Goal: Task Accomplishment & Management: Manage account settings

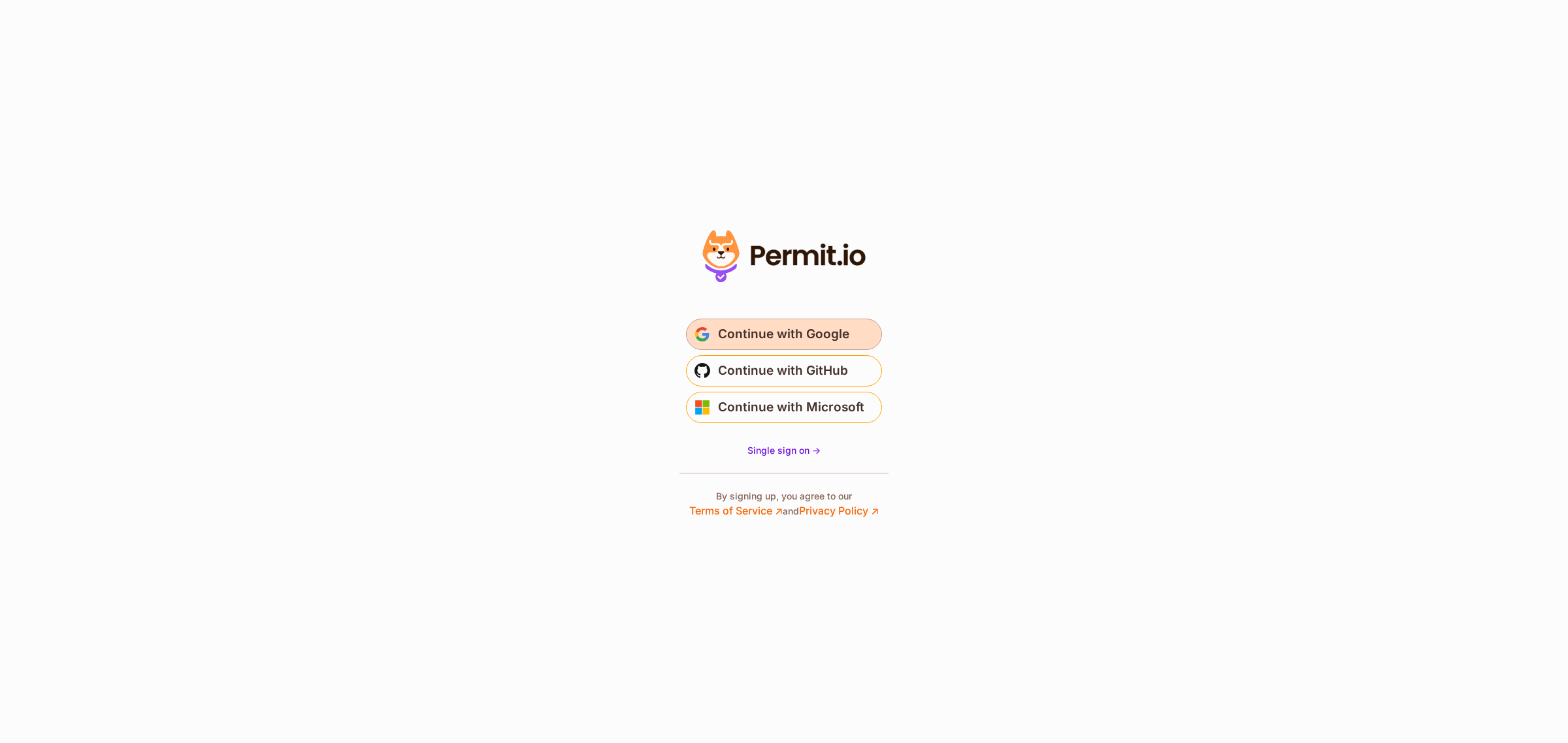
click at [880, 333] on button "Continue with Google" at bounding box center [783, 334] width 196 height 31
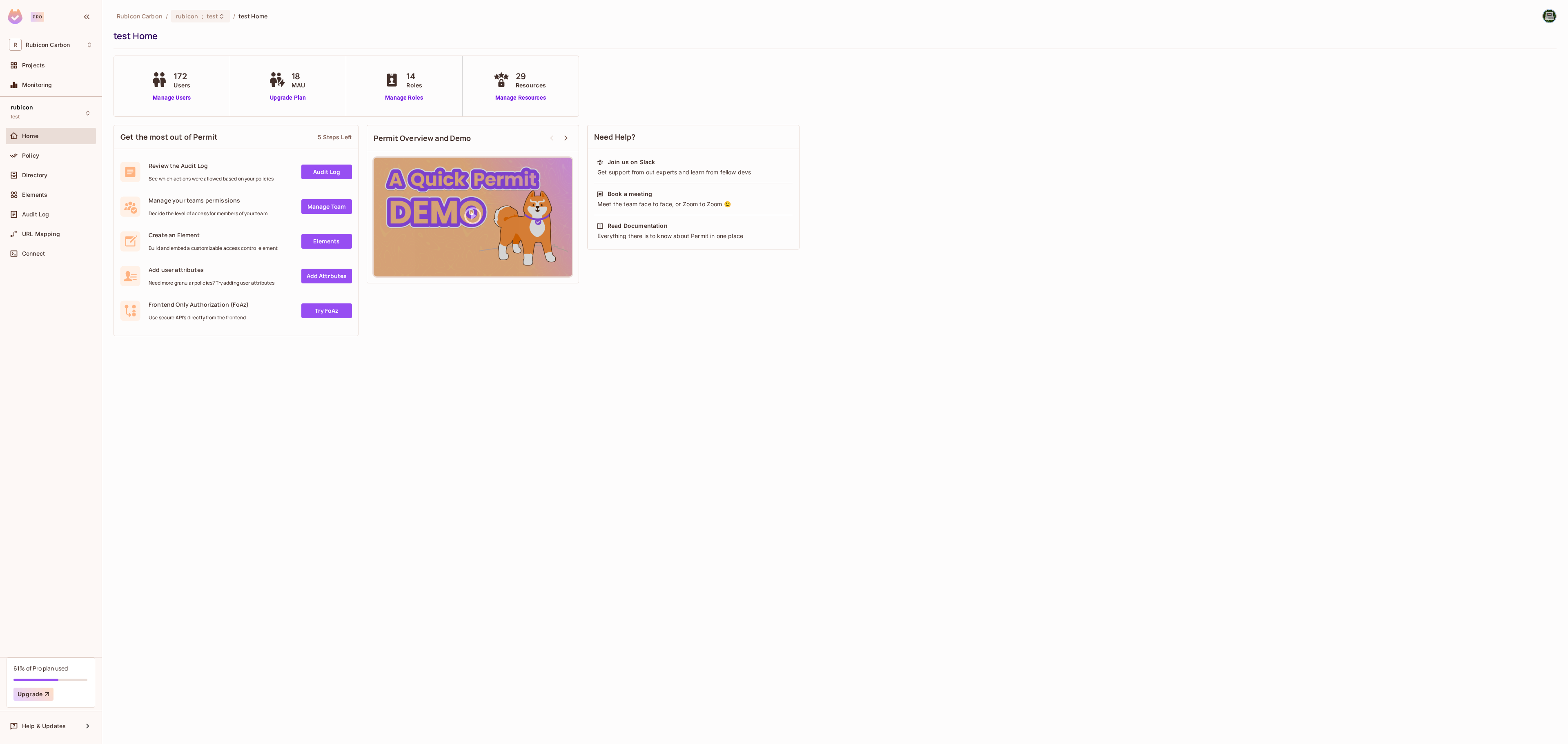
drag, startPoint x: 849, startPoint y: 317, endPoint x: 843, endPoint y: 315, distance: 6.3
click at [843, 315] on div "Rubicon Carbon / rubicon : test / test Home test Home 172 Users Manage Users 18…" at bounding box center [835, 372] width 1466 height 744
click at [51, 181] on div "Directory" at bounding box center [51, 175] width 90 height 16
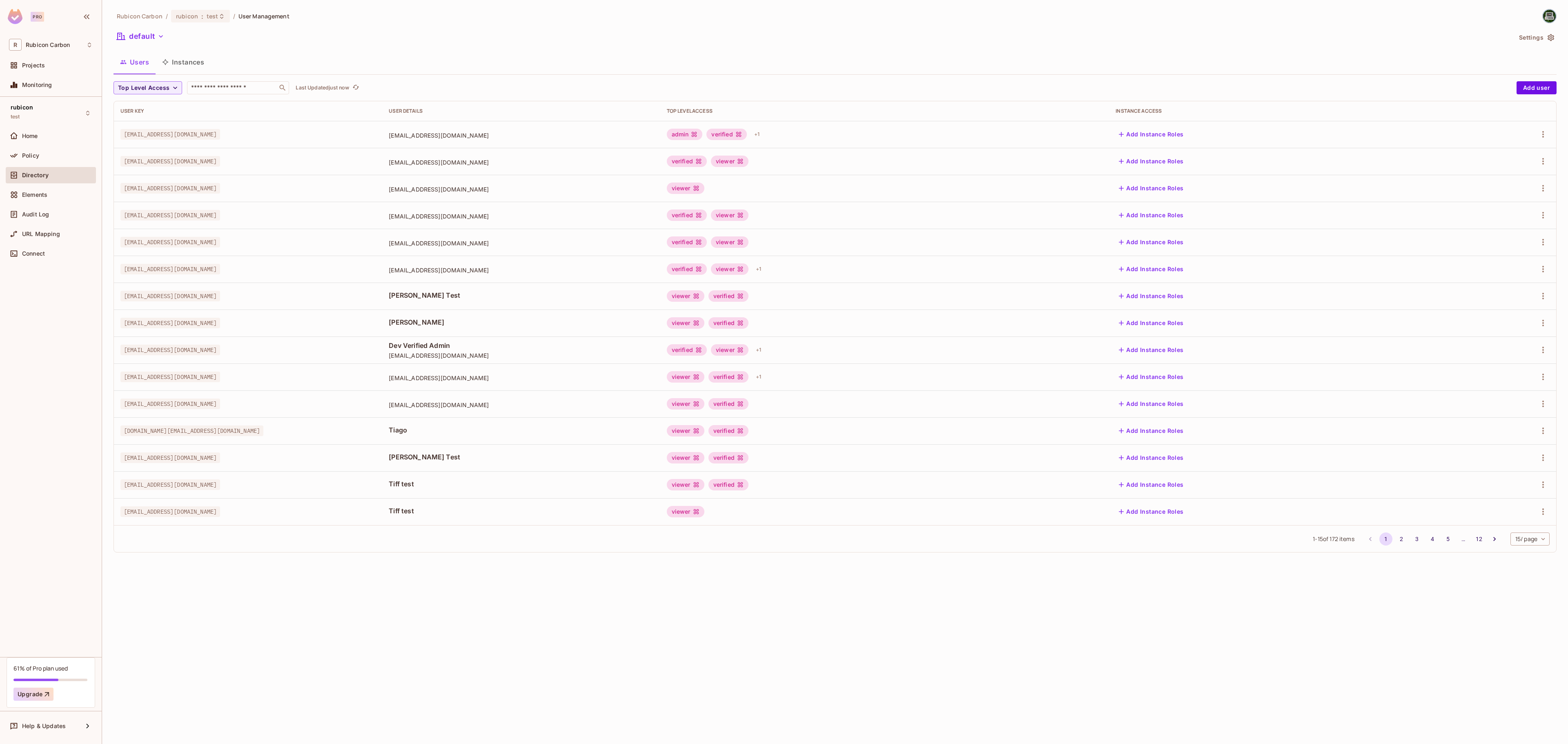
click at [248, 80] on div "Rubicon Carbon / rubicon : test / User Management default Settings Users Instan…" at bounding box center [835, 284] width 1443 height 550
click at [235, 88] on input "text" at bounding box center [232, 88] width 86 height 8
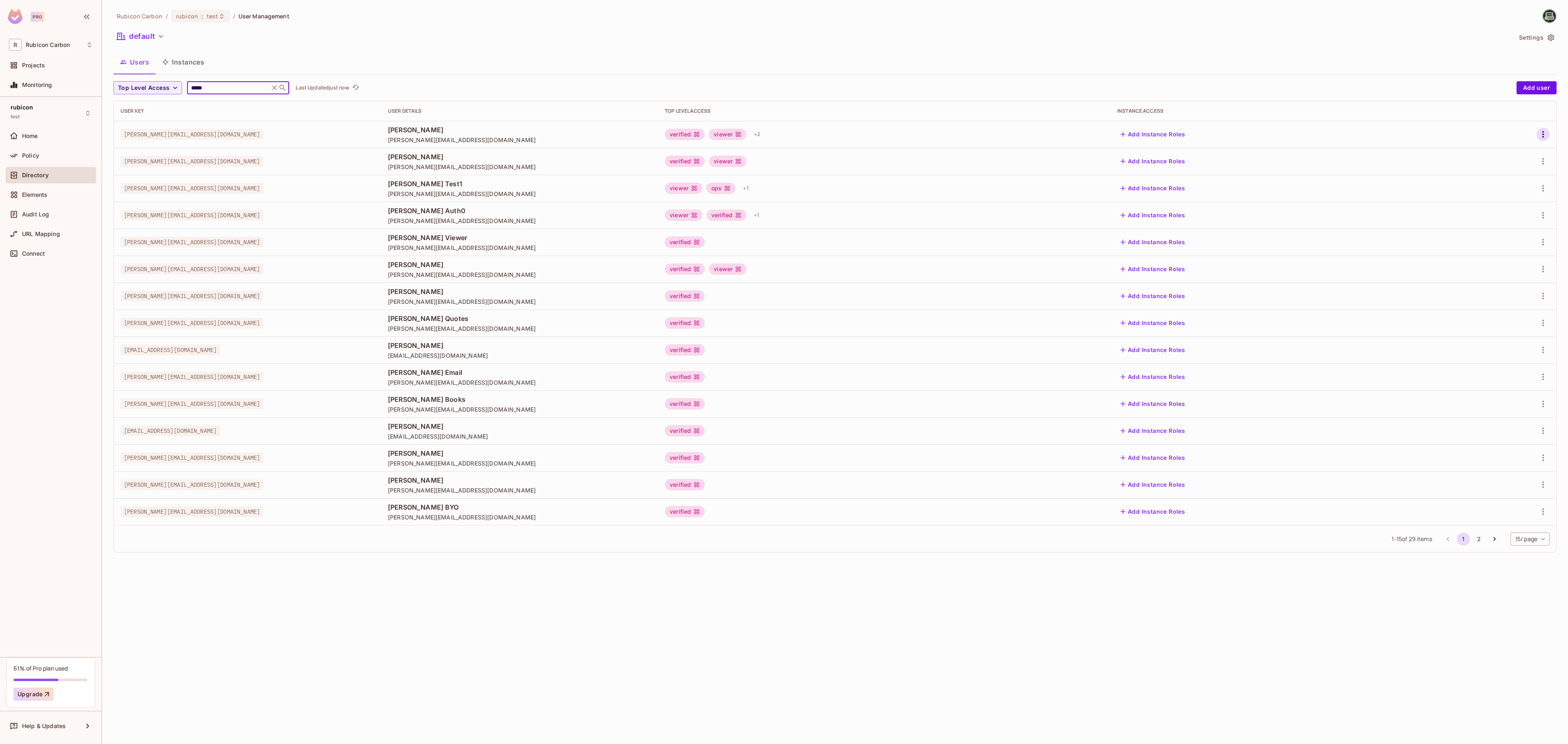
click at [1542, 138] on icon "button" at bounding box center [1543, 134] width 2 height 7
drag, startPoint x: 1511, startPoint y: 150, endPoint x: 1486, endPoint y: 155, distance: 25.5
click at [1510, 150] on li "Edit" at bounding box center [1507, 154] width 72 height 18
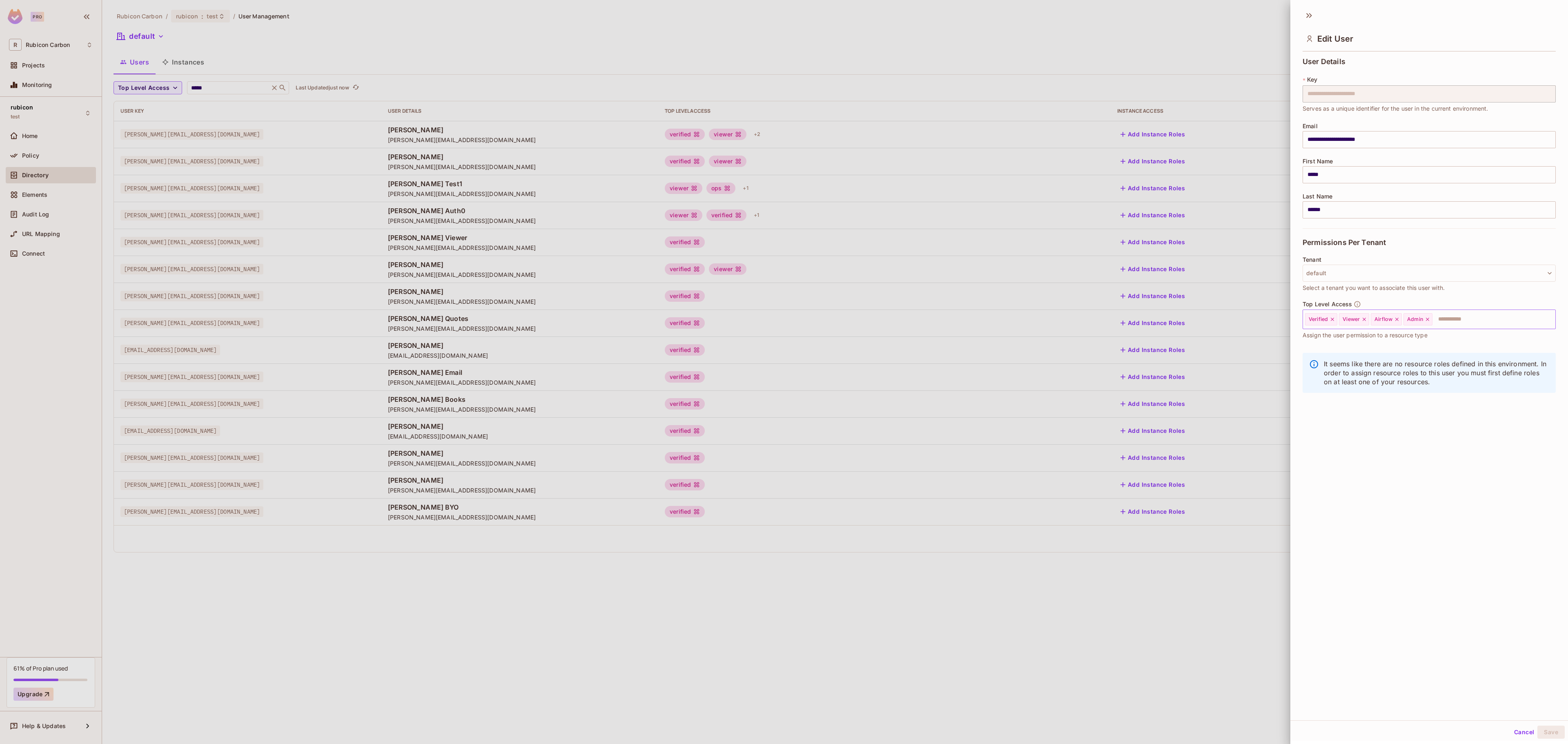
click at [1430, 320] on icon at bounding box center [1427, 319] width 5 height 5
click at [1436, 320] on input "text" at bounding box center [1471, 319] width 137 height 16
click at [1372, 454] on li "Trader" at bounding box center [1417, 458] width 229 height 15
click at [1538, 734] on button "Save" at bounding box center [1551, 732] width 27 height 13
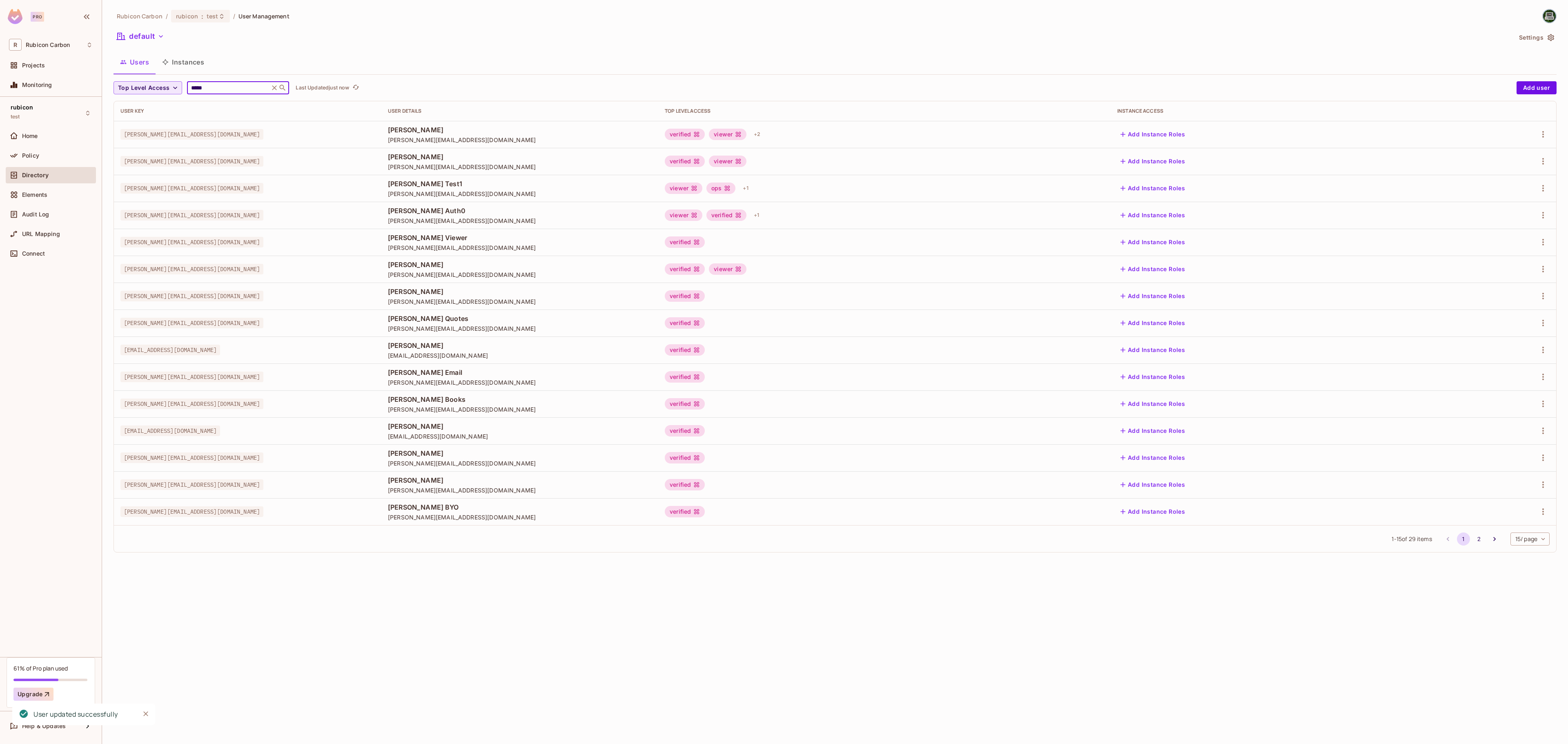
drag, startPoint x: 205, startPoint y: 88, endPoint x: 174, endPoint y: 89, distance: 31.0
click at [174, 89] on div "Top Level Access ***** ​ Last Updated just now" at bounding box center [813, 87] width 1399 height 13
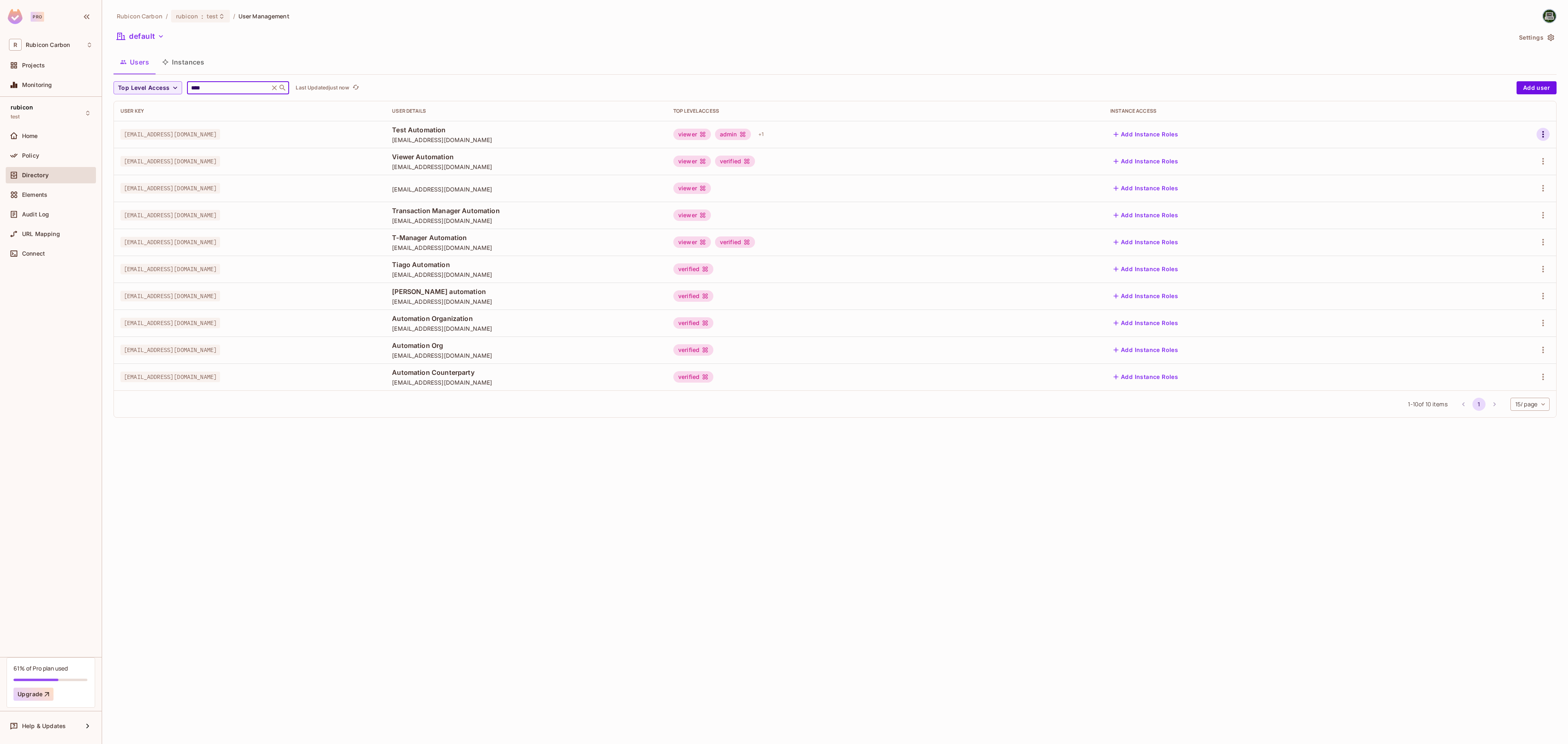
type input "****"
click at [1542, 132] on icon "button" at bounding box center [1543, 135] width 10 height 10
click at [1501, 155] on div "Edit" at bounding box center [1500, 153] width 11 height 8
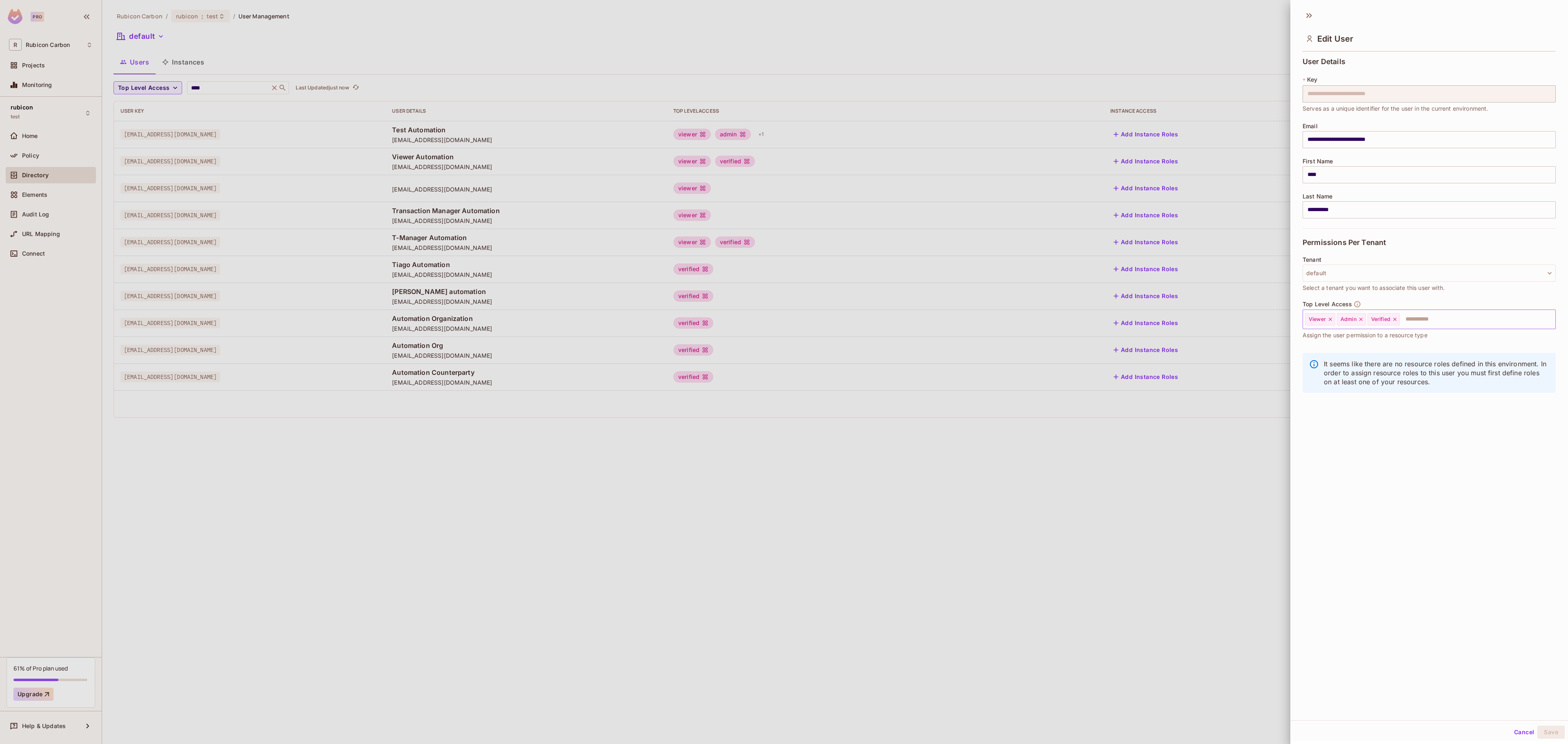
click at [1415, 325] on input "text" at bounding box center [1470, 319] width 139 height 16
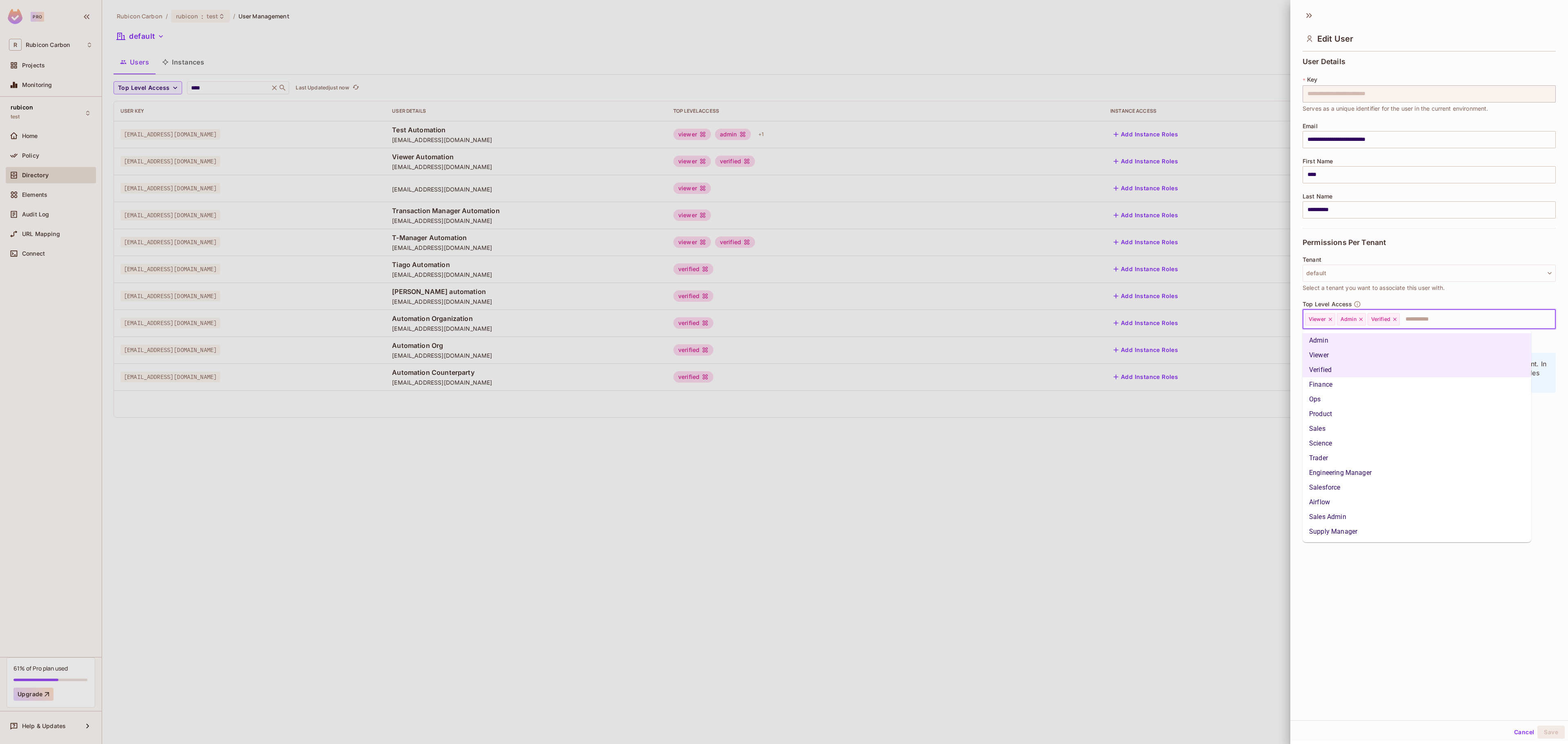
click at [1370, 500] on li "Airflow" at bounding box center [1417, 502] width 229 height 15
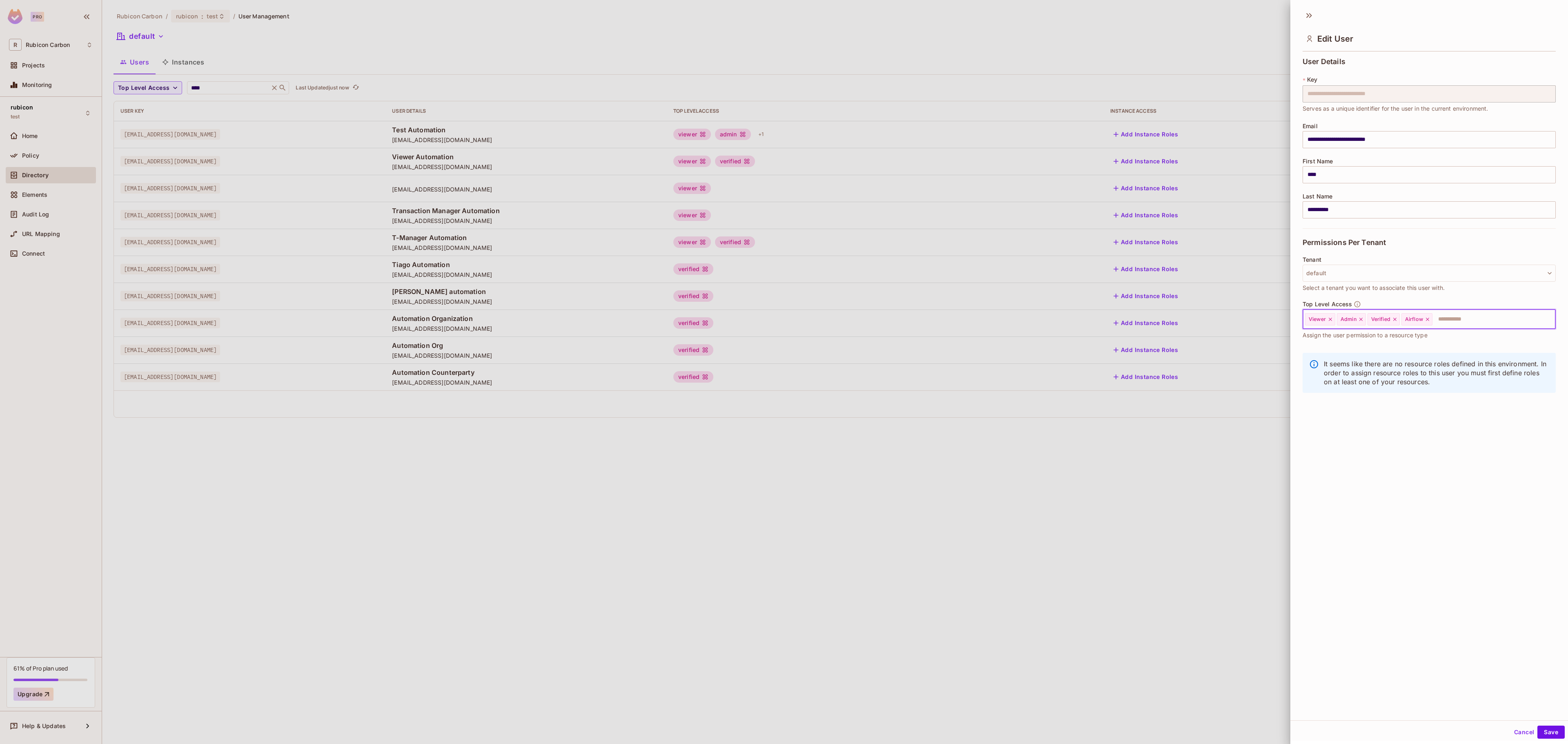
click at [1363, 321] on icon at bounding box center [1360, 319] width 5 height 5
click at [1434, 317] on input "text" at bounding box center [1471, 319] width 137 height 16
click at [1387, 461] on li "Trader" at bounding box center [1417, 458] width 229 height 15
click at [1542, 729] on button "Save" at bounding box center [1551, 732] width 27 height 13
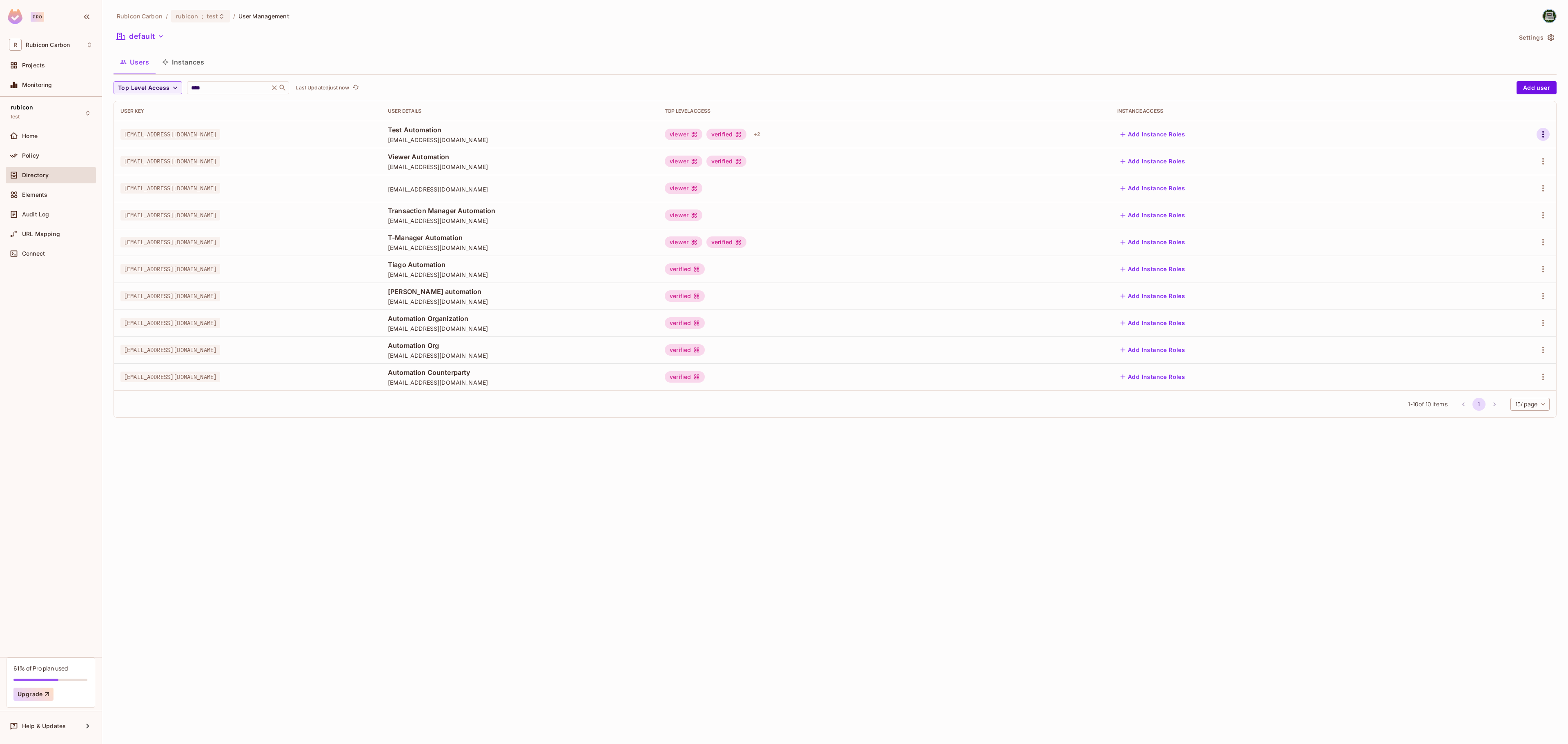
click at [1540, 132] on icon "button" at bounding box center [1543, 135] width 10 height 10
click at [1516, 151] on li "Edit" at bounding box center [1507, 154] width 72 height 18
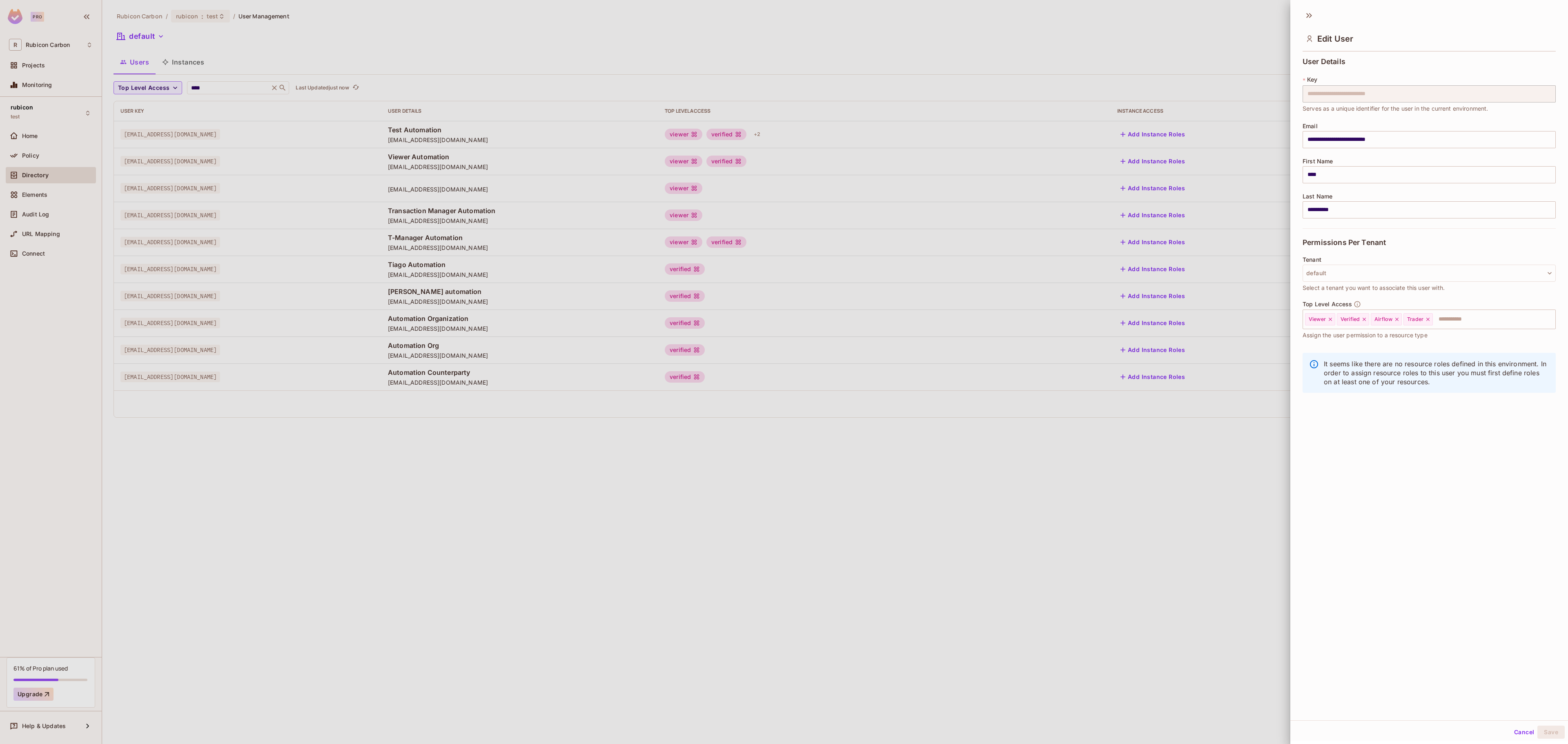
drag, startPoint x: 1209, startPoint y: 407, endPoint x: 1194, endPoint y: 354, distance: 55.1
click at [1209, 407] on div at bounding box center [784, 372] width 1568 height 744
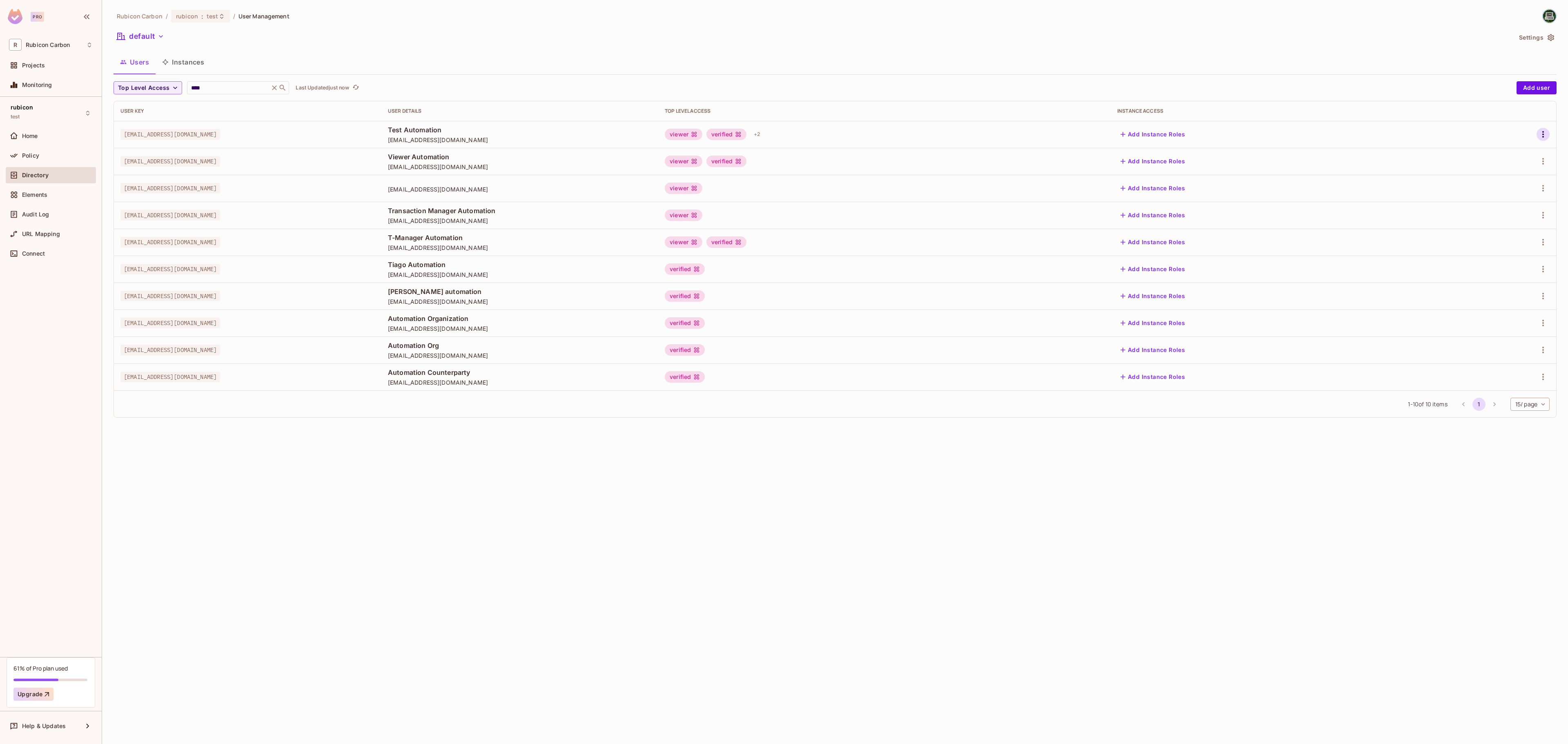
click at [1546, 132] on icon "button" at bounding box center [1543, 135] width 10 height 10
click at [1496, 158] on div "Edit" at bounding box center [1500, 153] width 11 height 8
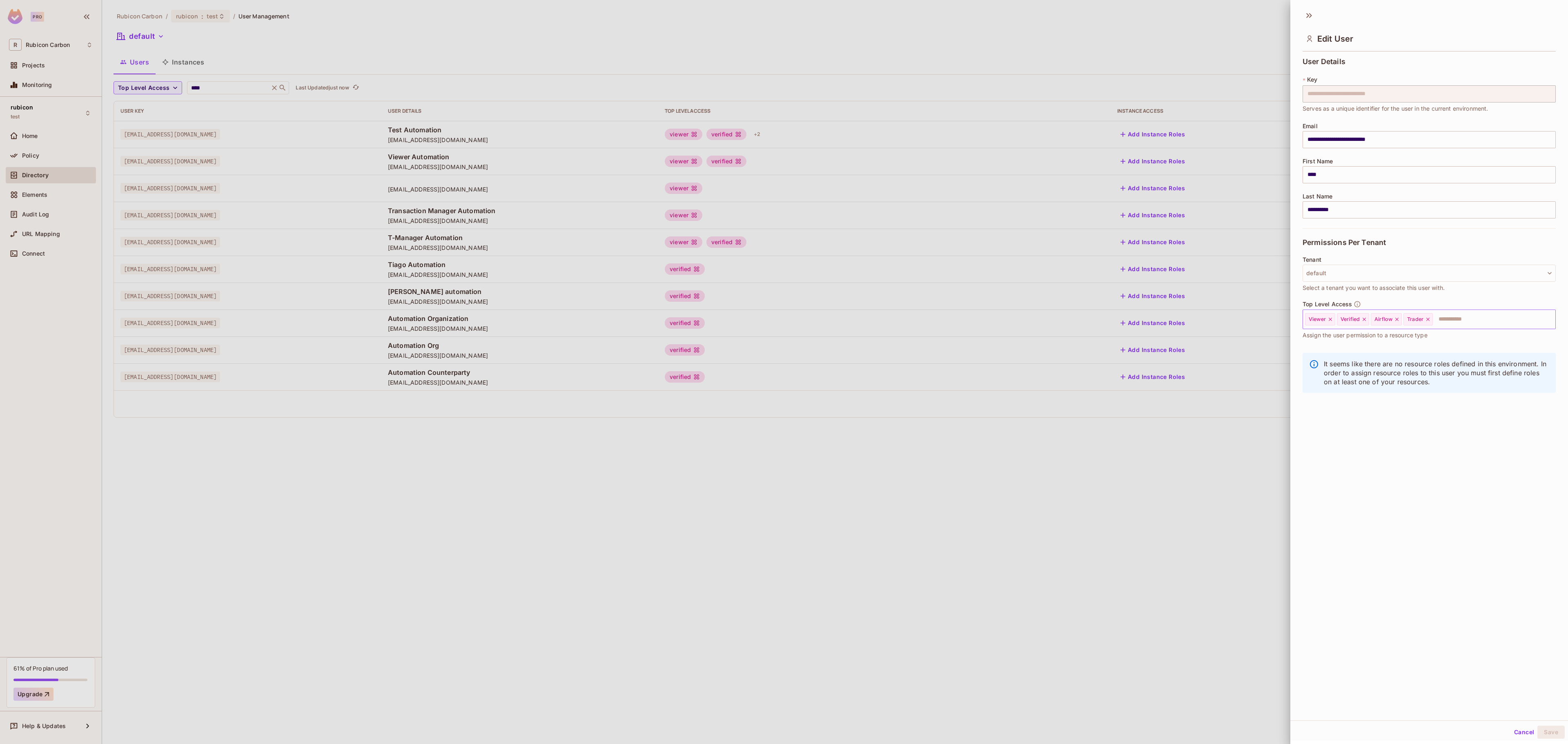
click at [1431, 318] on icon at bounding box center [1427, 319] width 5 height 5
click at [1432, 318] on input "text" at bounding box center [1471, 319] width 137 height 16
click at [1413, 337] on li "Admin" at bounding box center [1417, 340] width 229 height 15
click at [1538, 731] on button "Save" at bounding box center [1551, 732] width 27 height 13
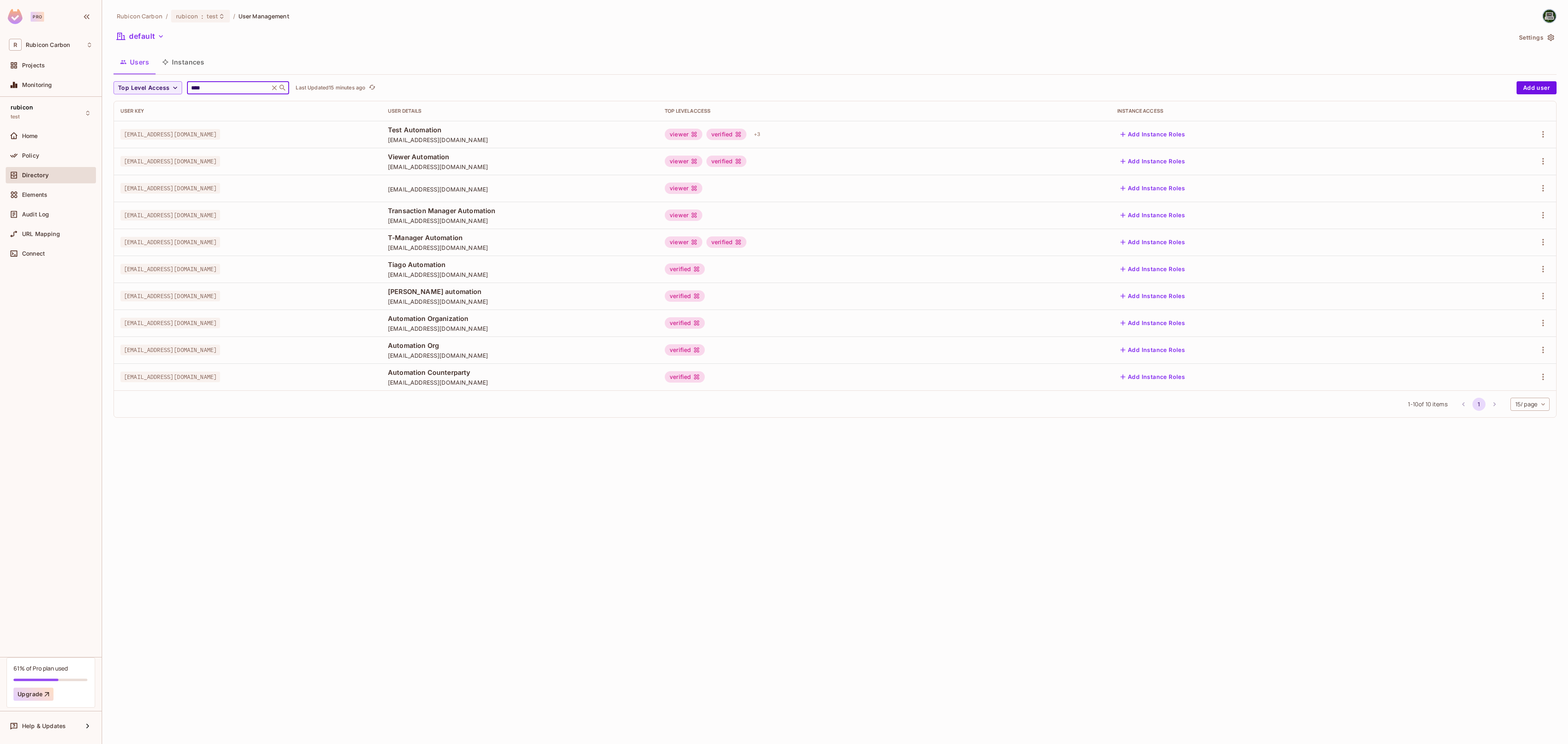
drag, startPoint x: 225, startPoint y: 88, endPoint x: 184, endPoint y: 88, distance: 41.0
click at [184, 88] on div "Top Level Access **** ​ Last Updated 15 minutes ago" at bounding box center [813, 87] width 1399 height 13
click at [1545, 129] on button "button" at bounding box center [1542, 134] width 13 height 13
click at [1530, 147] on li "Edit" at bounding box center [1507, 154] width 72 height 18
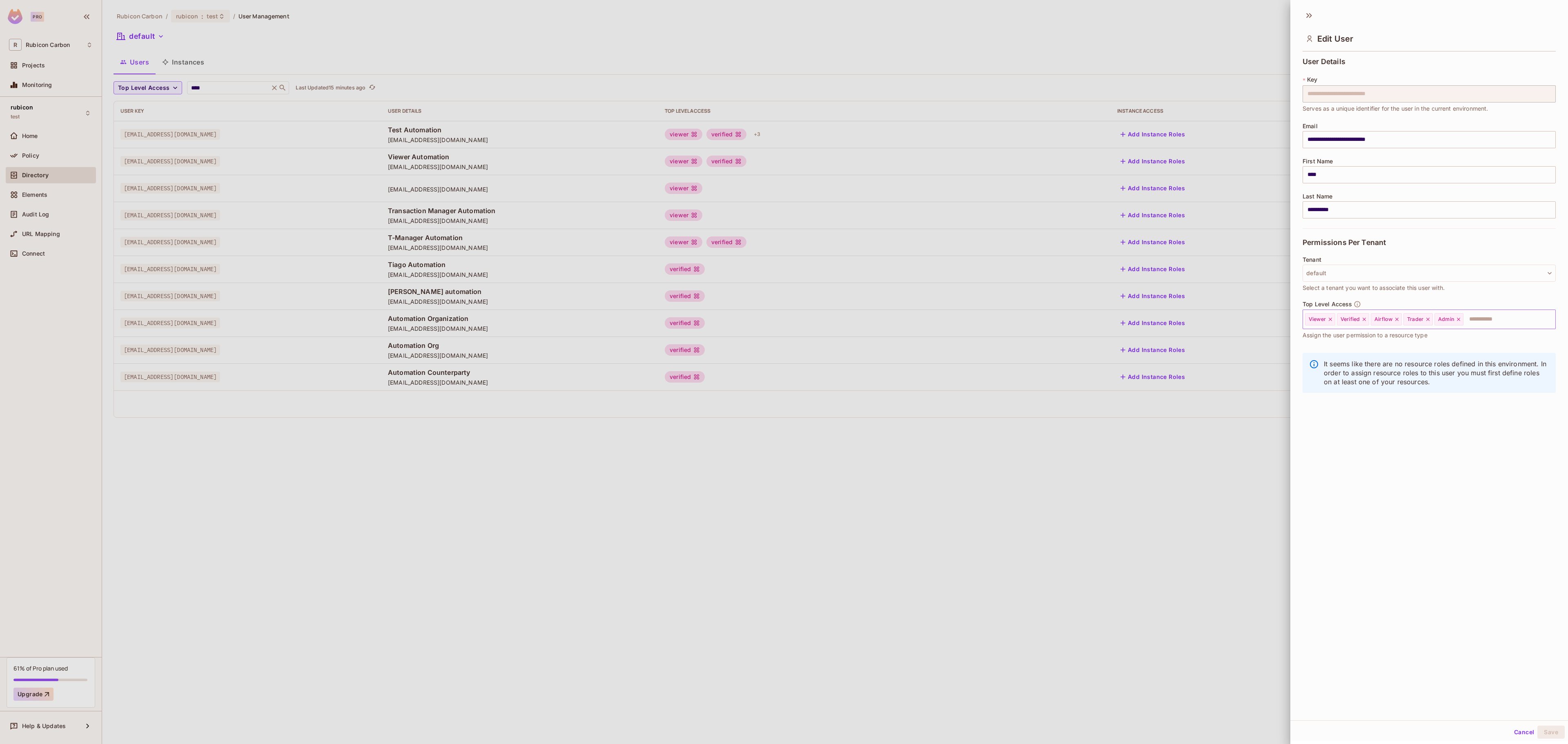
click at [1430, 320] on icon at bounding box center [1427, 319] width 3 height 3
click at [1538, 734] on button "Save" at bounding box center [1551, 732] width 27 height 13
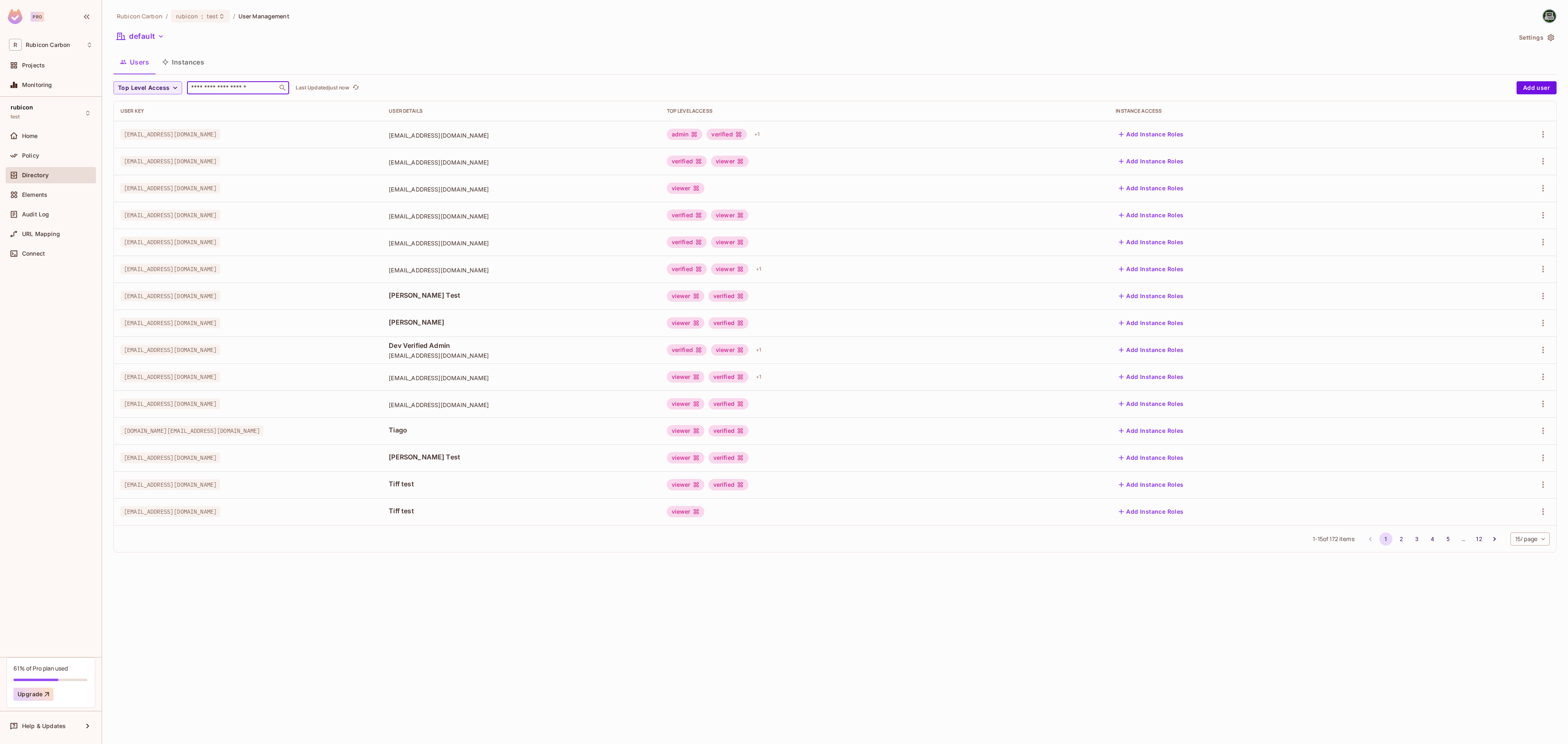
click at [218, 86] on input "text" at bounding box center [232, 88] width 86 height 8
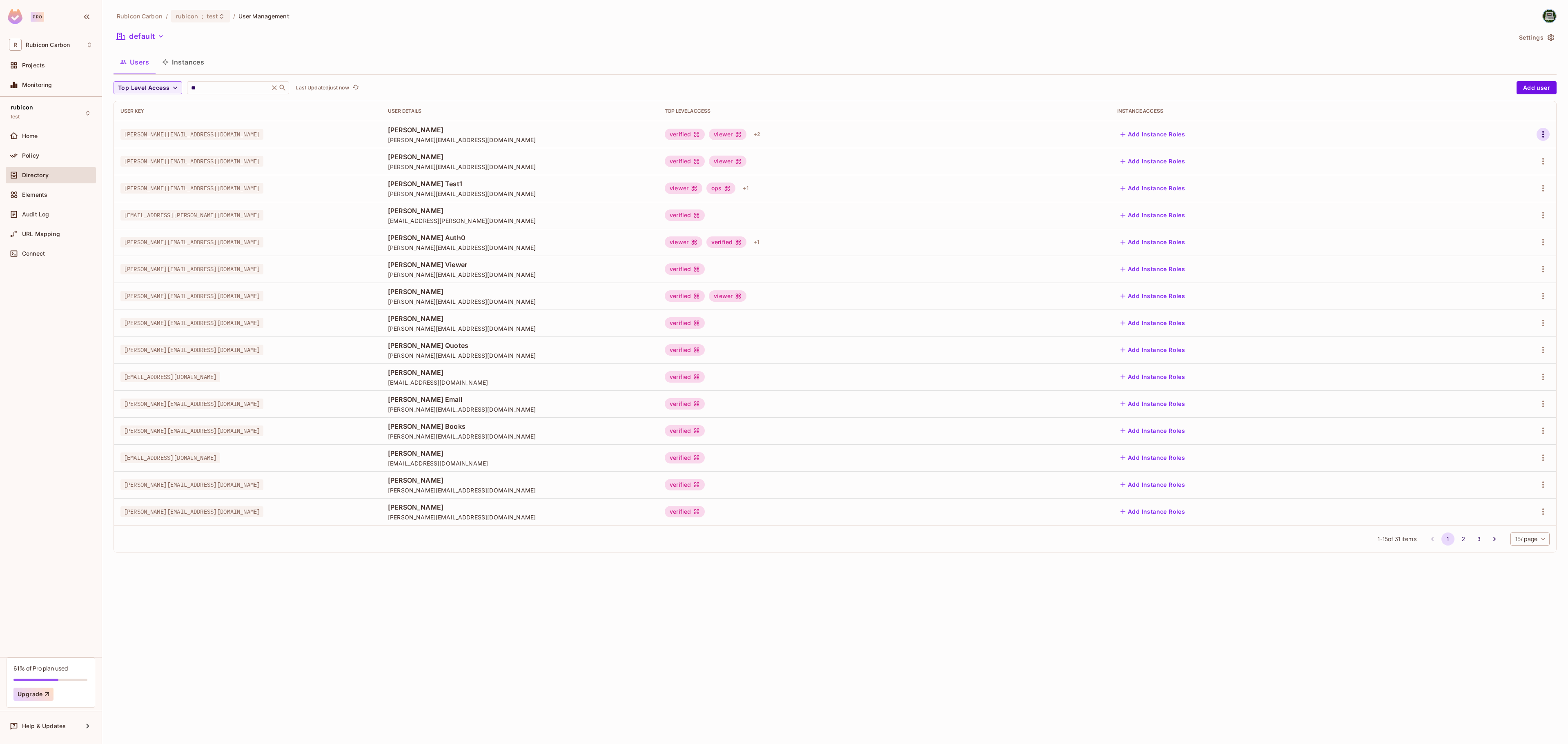
click at [1545, 133] on icon "button" at bounding box center [1543, 135] width 10 height 10
click at [1517, 146] on li "Edit" at bounding box center [1507, 154] width 72 height 18
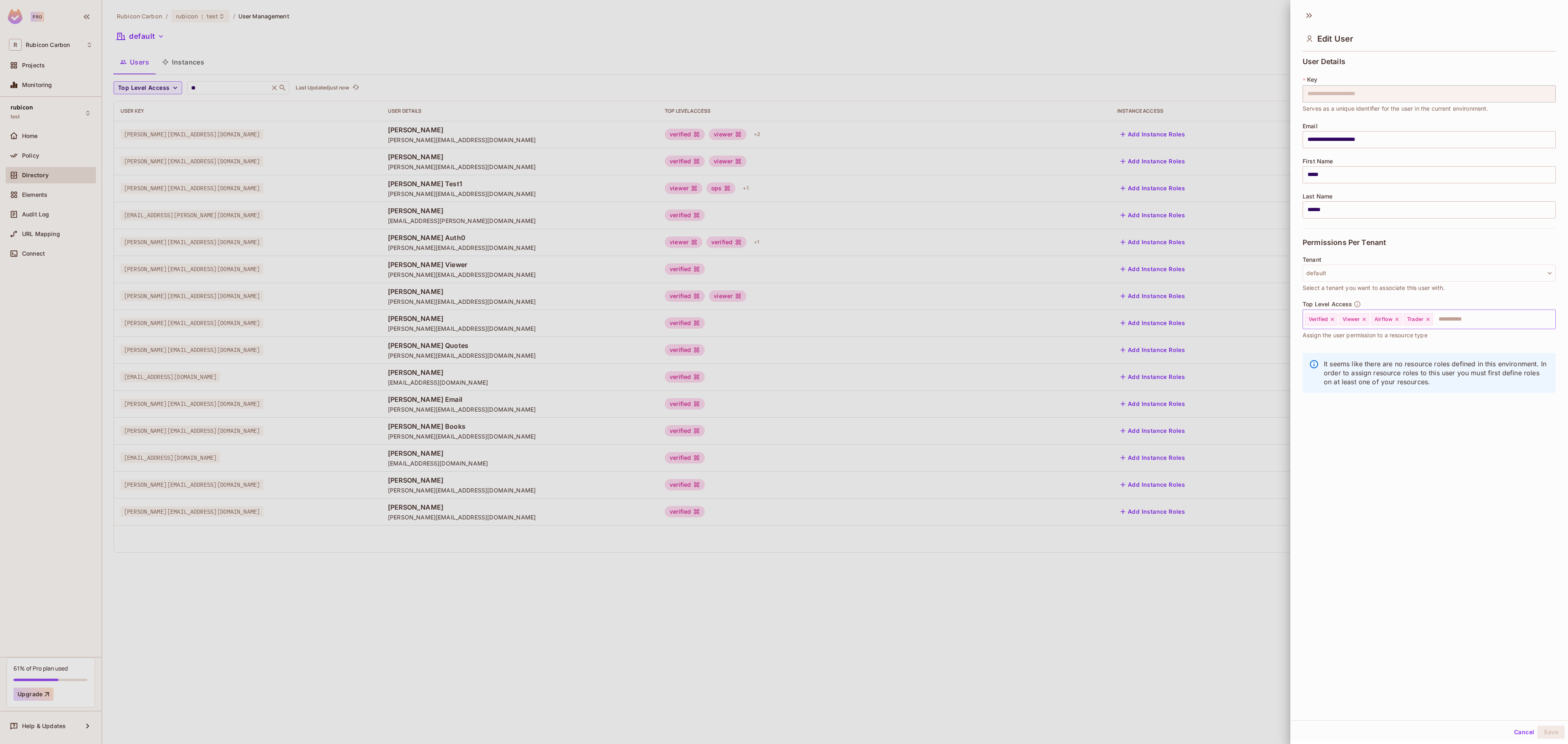
click at [1427, 318] on icon at bounding box center [1427, 319] width 5 height 5
click at [1427, 318] on input "text" at bounding box center [1471, 319] width 137 height 16
click at [1416, 333] on li "Admin" at bounding box center [1417, 340] width 229 height 15
click at [1538, 731] on button "Save" at bounding box center [1551, 732] width 27 height 13
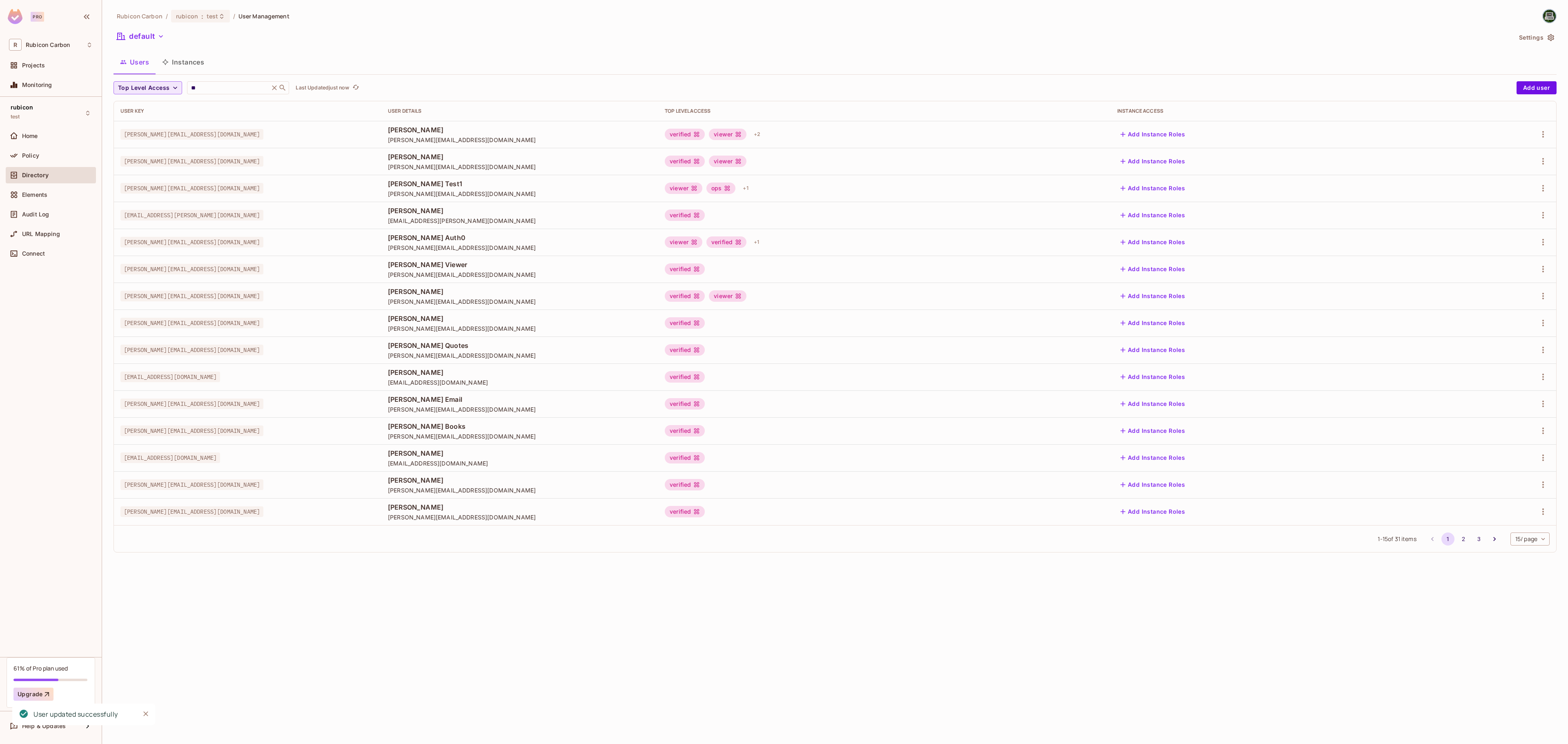
drag, startPoint x: 212, startPoint y: 93, endPoint x: 173, endPoint y: 89, distance: 39.2
click at [173, 89] on div "Top Level Access ** ​ Last Updated just now" at bounding box center [813, 87] width 1399 height 13
drag, startPoint x: 208, startPoint y: 88, endPoint x: 175, endPoint y: 86, distance: 33.1
click at [175, 86] on div "Top Level Access ** ​ Last Updated just now" at bounding box center [813, 87] width 1399 height 13
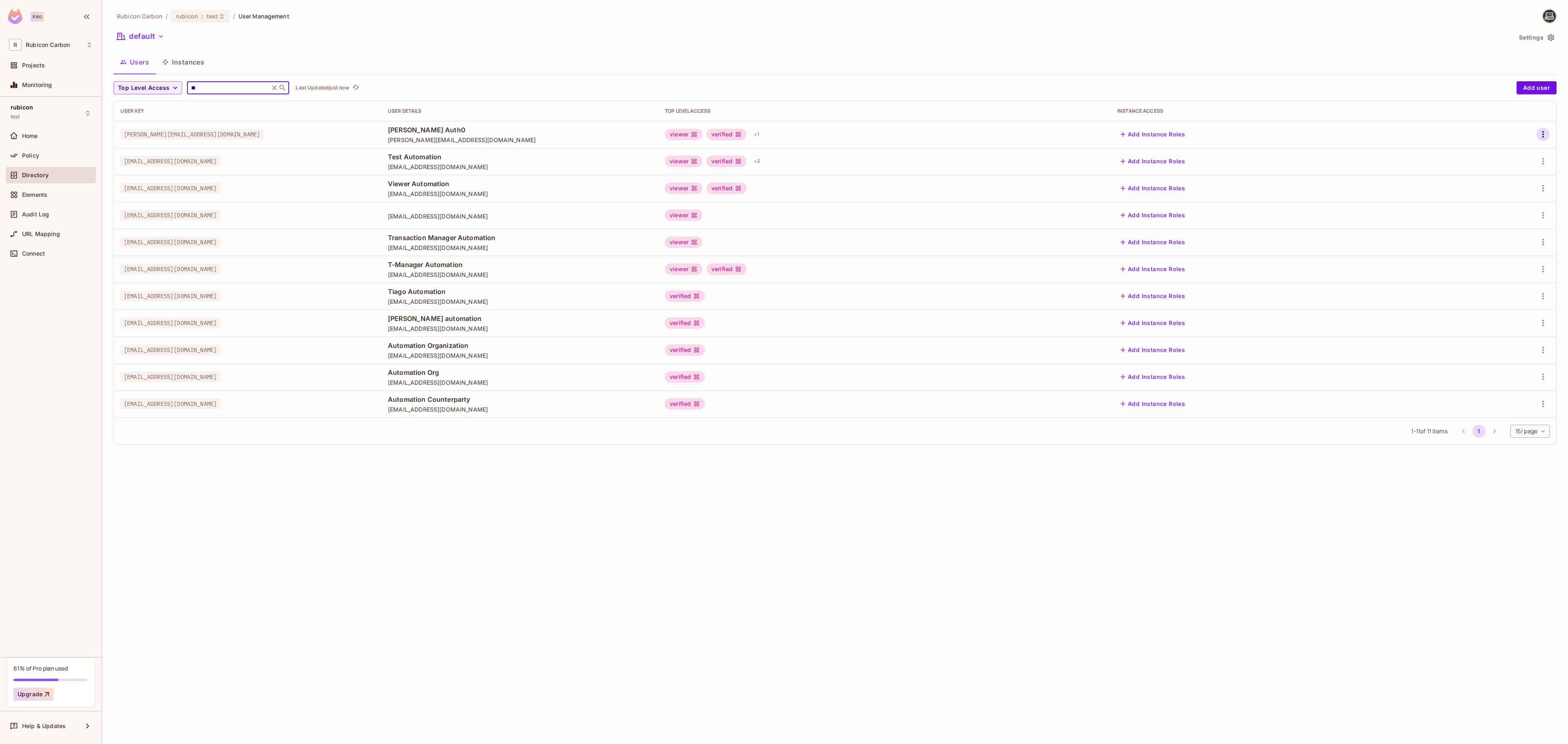
type input "**"
click at [1537, 135] on button "button" at bounding box center [1542, 134] width 13 height 13
click at [1482, 147] on li "Edit" at bounding box center [1507, 154] width 72 height 18
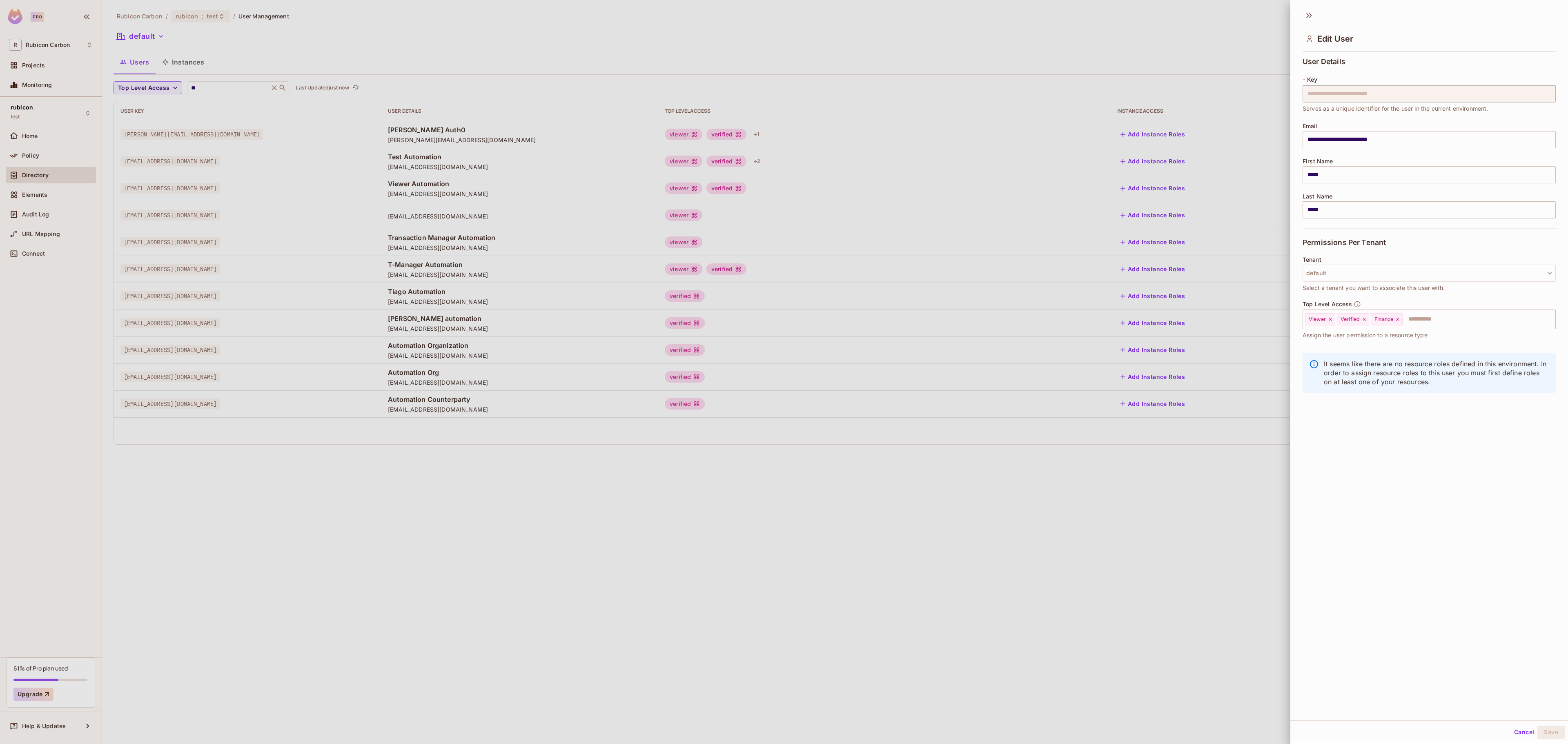
click at [1181, 443] on div at bounding box center [784, 372] width 1568 height 744
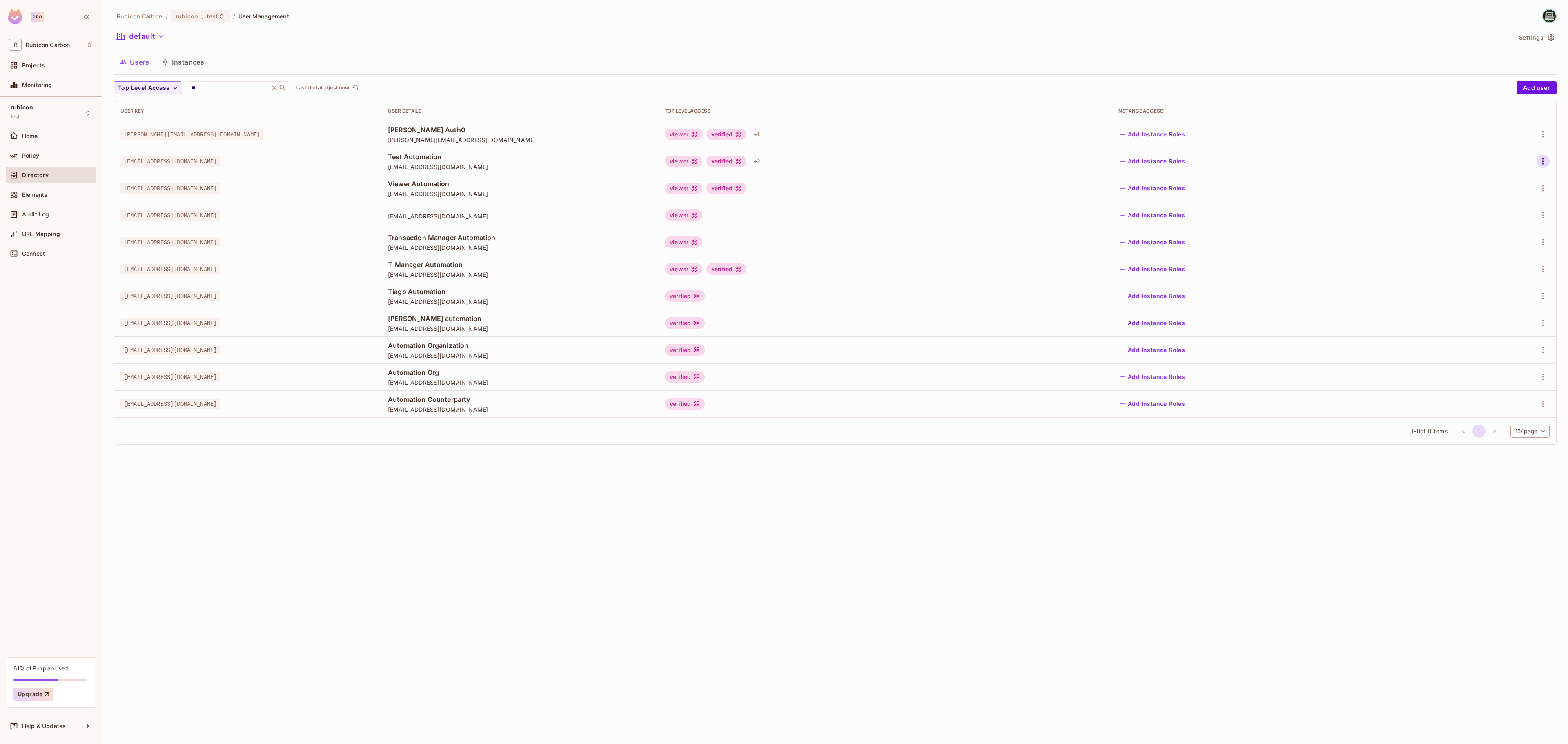
click at [1549, 162] on button "button" at bounding box center [1542, 161] width 13 height 13
click at [1503, 177] on div "Edit" at bounding box center [1500, 180] width 11 height 8
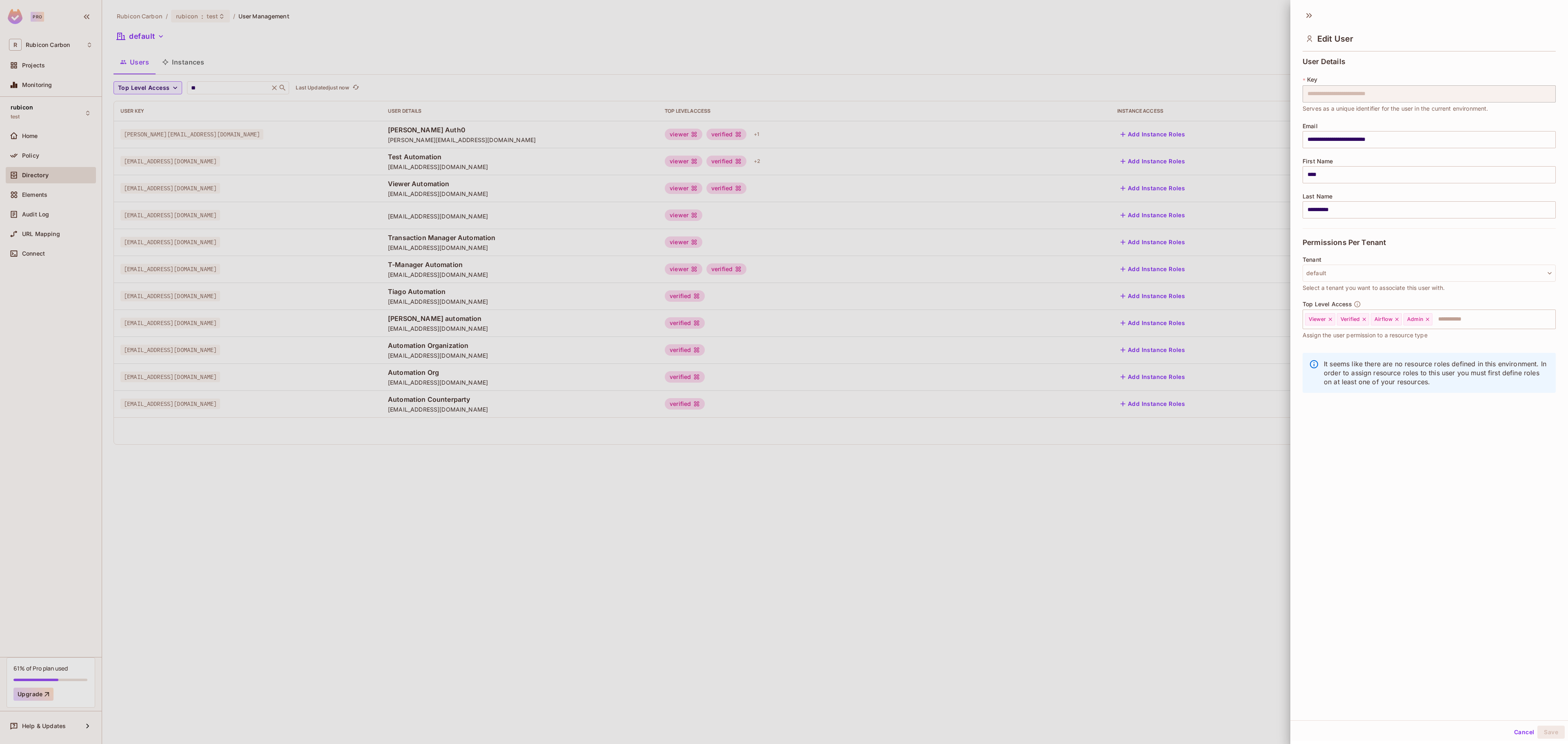
click at [1257, 479] on div at bounding box center [784, 372] width 1568 height 744
